Goal: Information Seeking & Learning: Learn about a topic

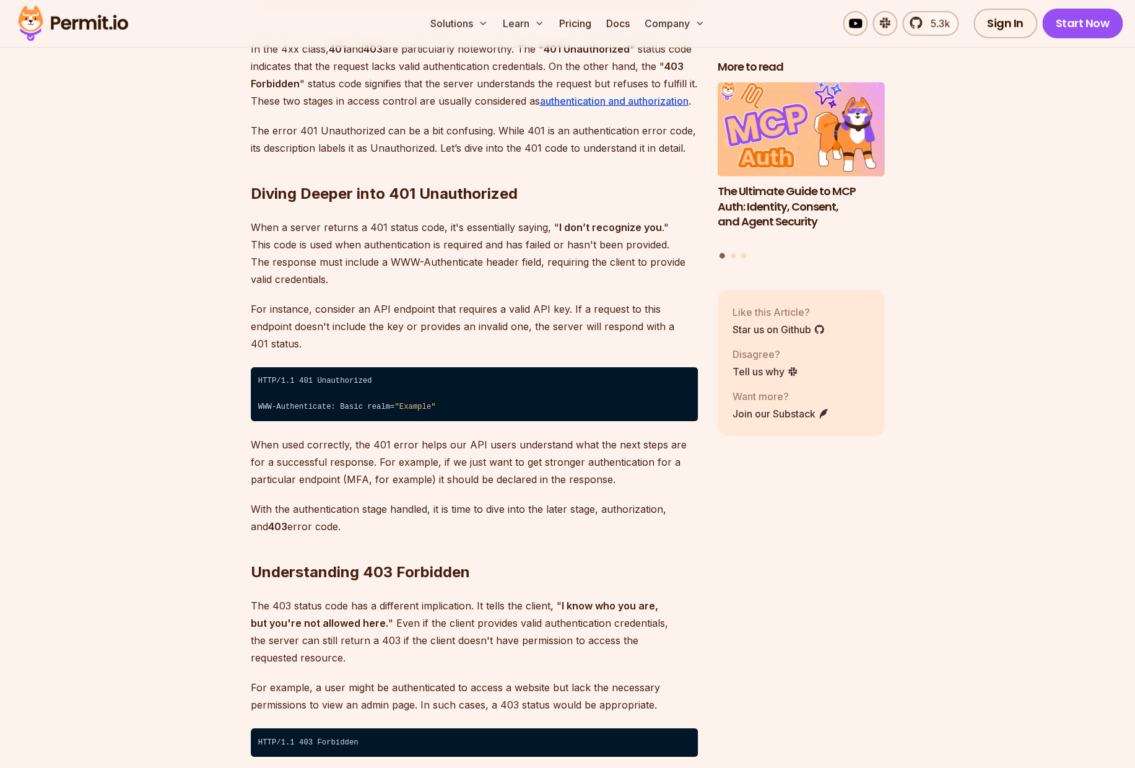
scroll to position [1818, 0]
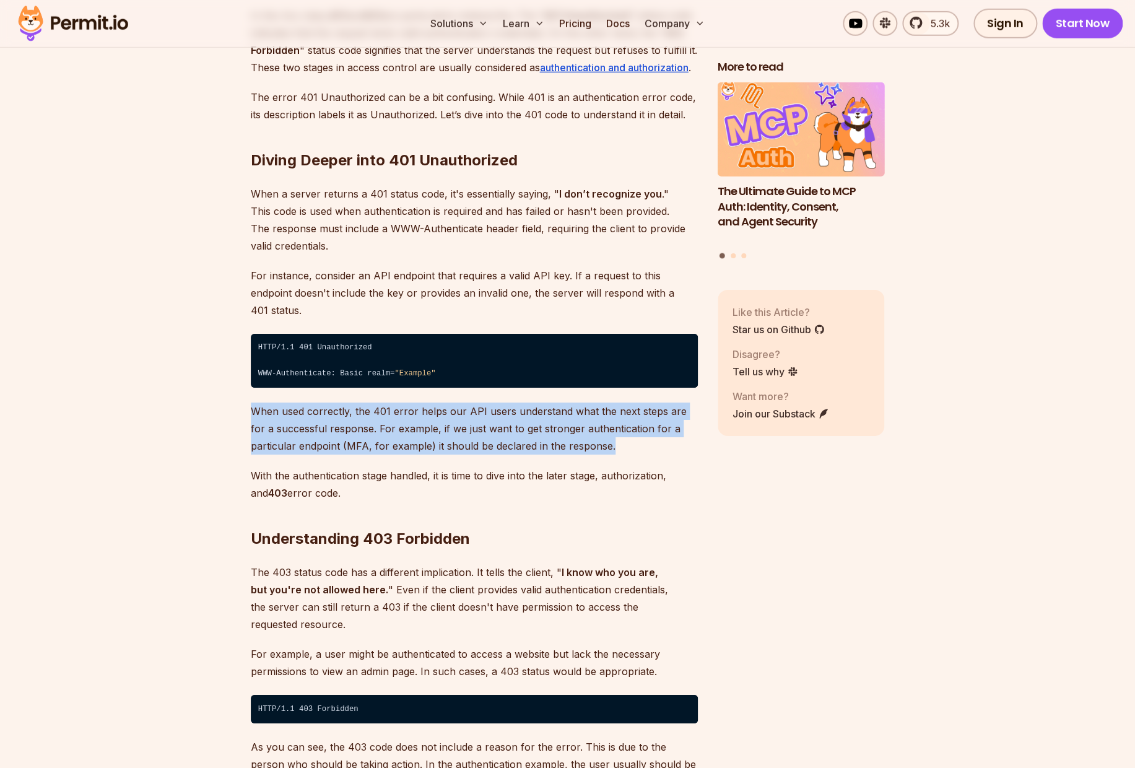
drag, startPoint x: 233, startPoint y: 392, endPoint x: 241, endPoint y: 442, distance: 50.1
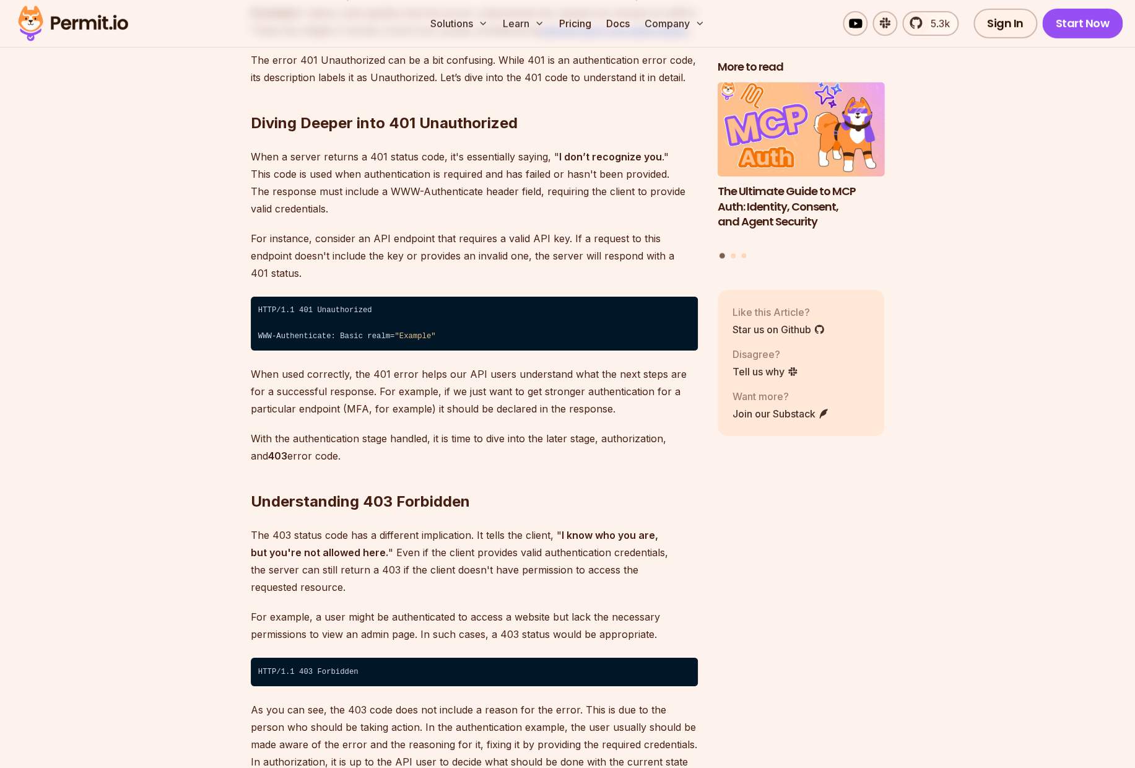
scroll to position [1856, 0]
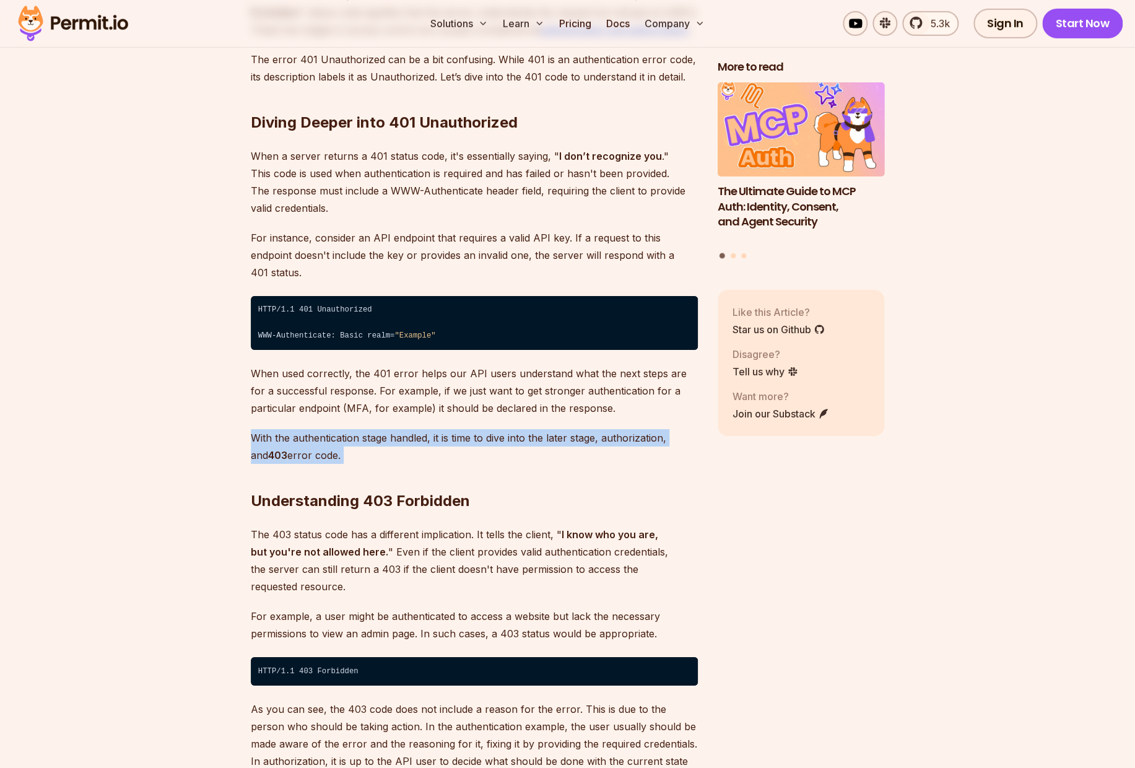
drag, startPoint x: 240, startPoint y: 422, endPoint x: 236, endPoint y: 452, distance: 30.6
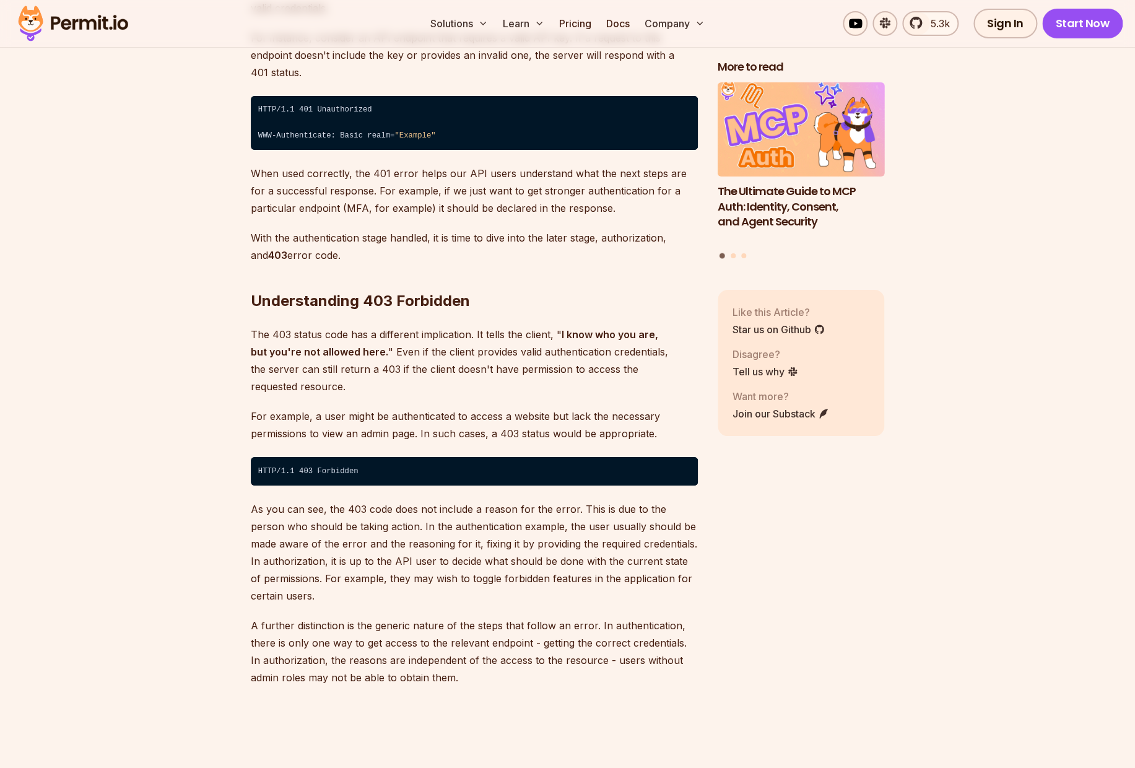
scroll to position [2073, 0]
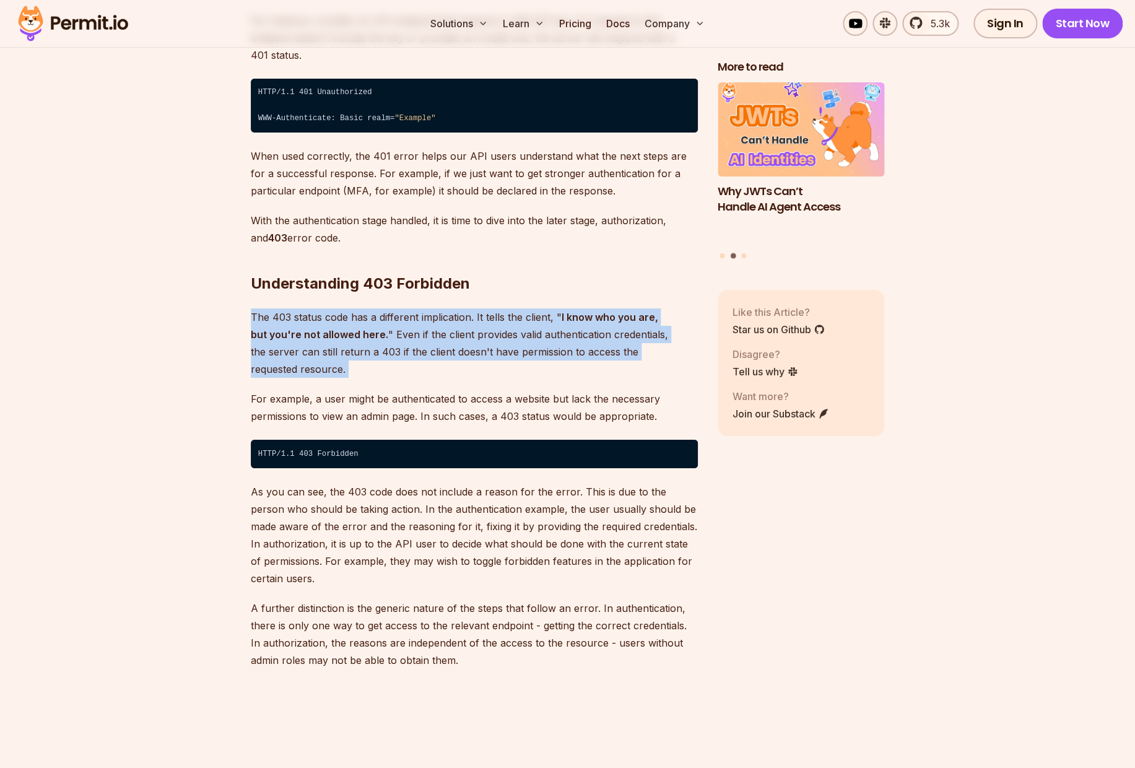
drag, startPoint x: 216, startPoint y: 305, endPoint x: 220, endPoint y: 360, distance: 54.6
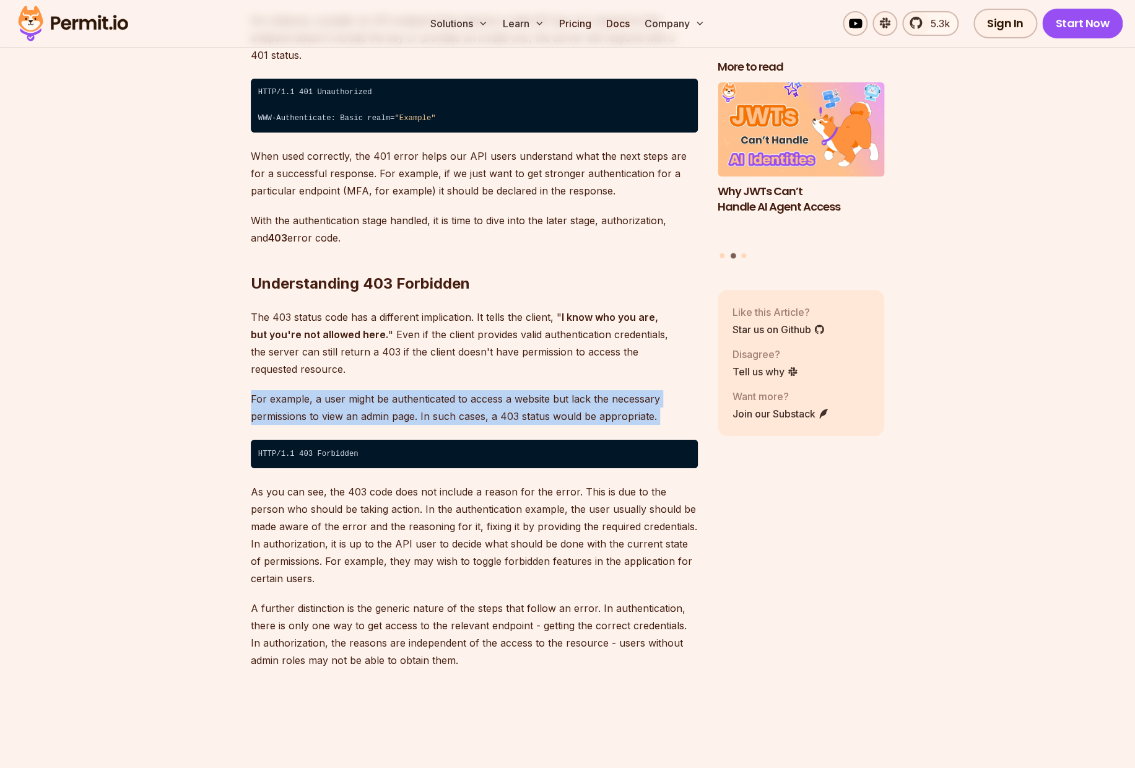
drag, startPoint x: 231, startPoint y: 409, endPoint x: 236, endPoint y: 365, distance: 43.5
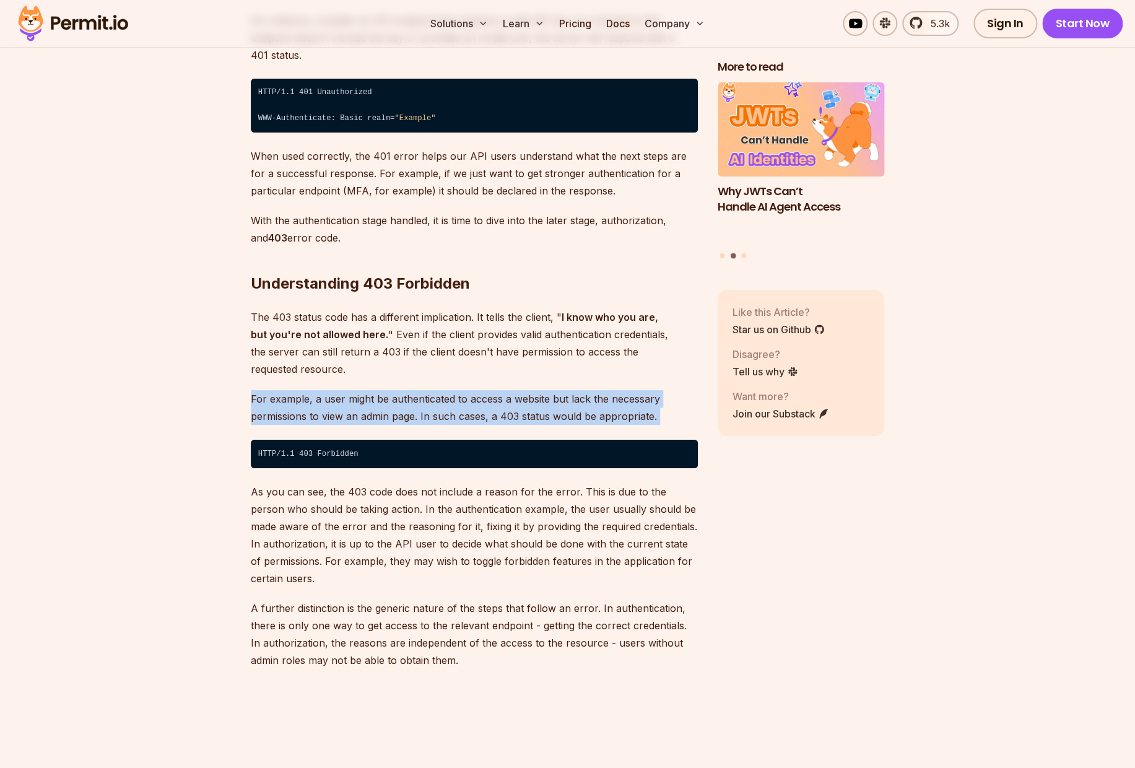
drag, startPoint x: 236, startPoint y: 355, endPoint x: 233, endPoint y: 405, distance: 49.6
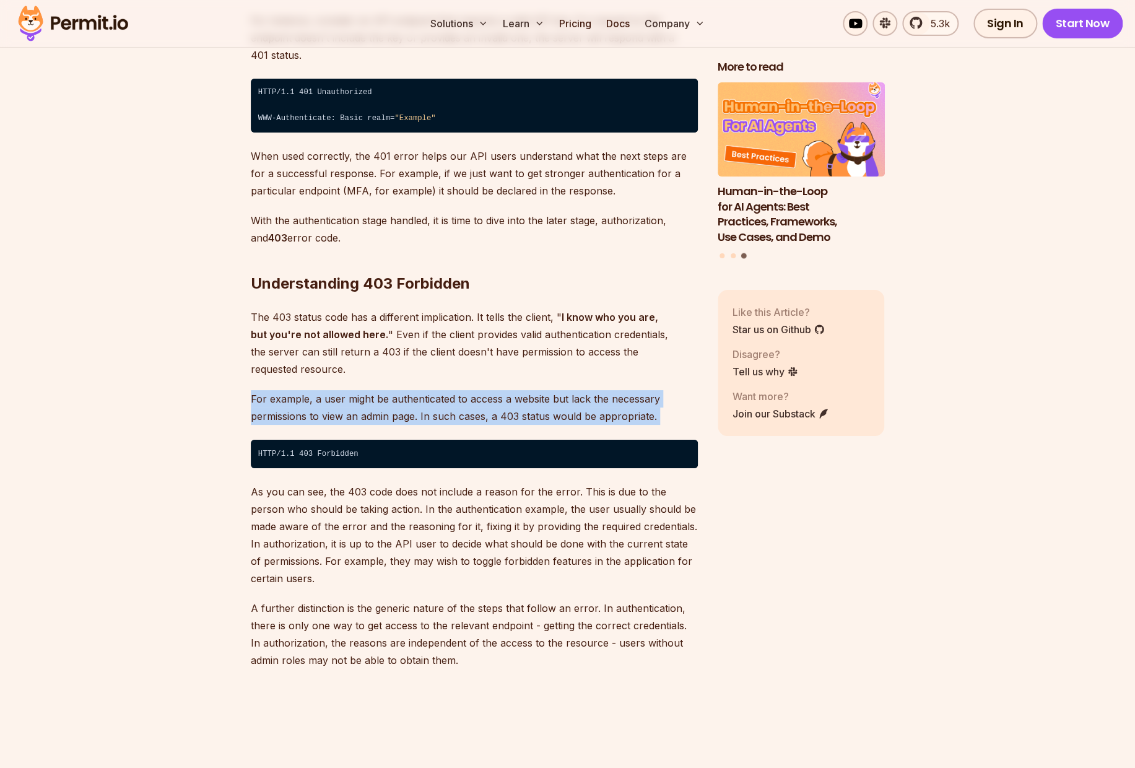
drag, startPoint x: 233, startPoint y: 402, endPoint x: 235, endPoint y: 360, distance: 42.8
